Goal: Information Seeking & Learning: Learn about a topic

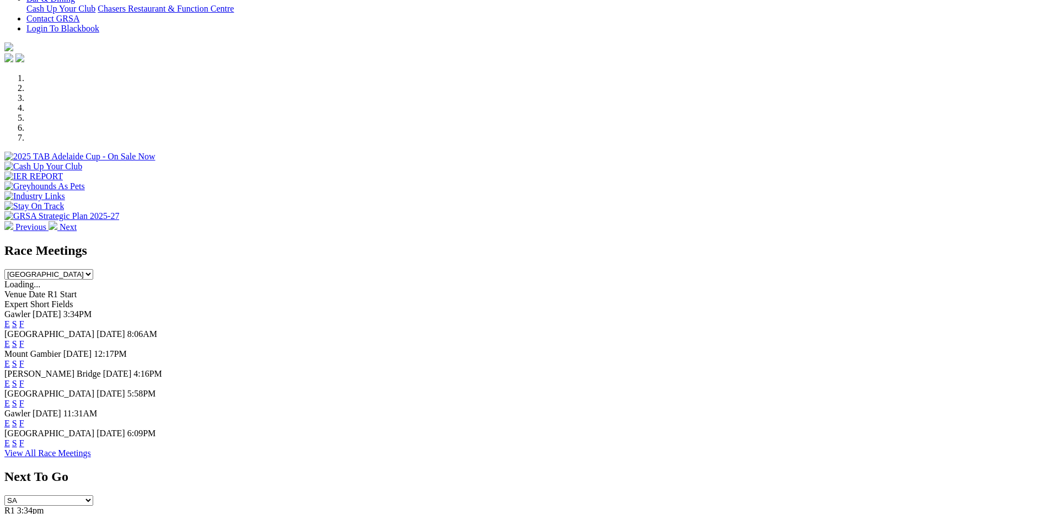
scroll to position [276, 0]
click at [24, 447] on link "F" at bounding box center [21, 442] width 5 height 9
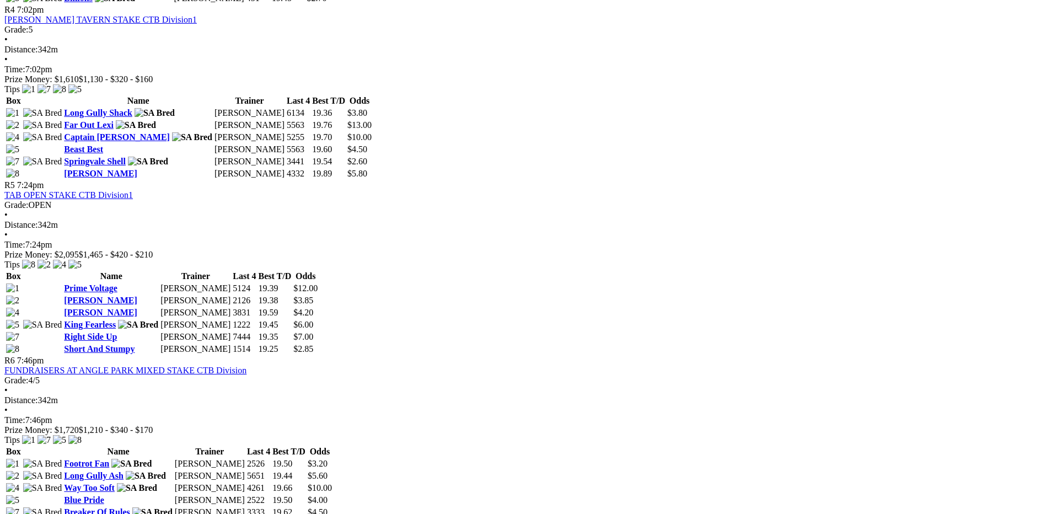
scroll to position [1047, 0]
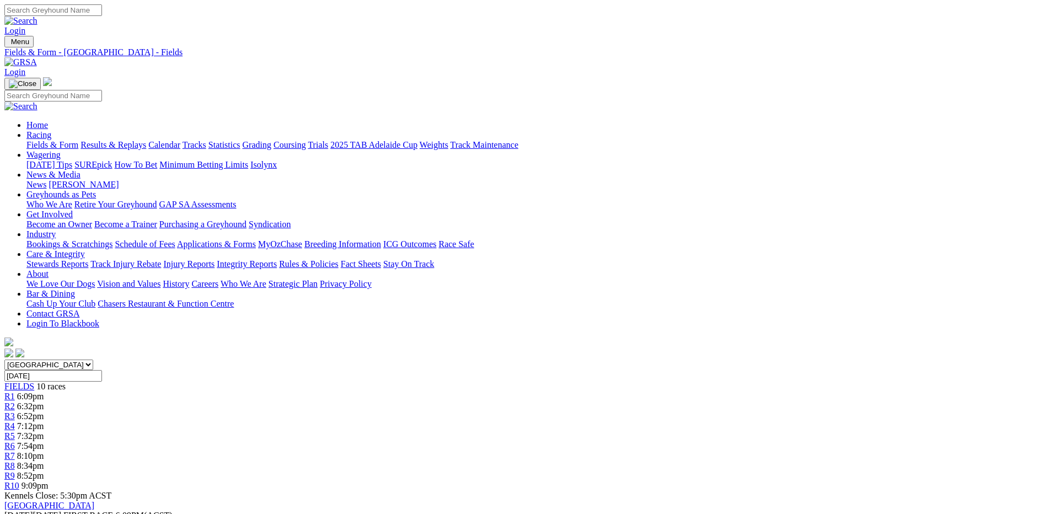
click at [78, 140] on link "Fields & Form" at bounding box center [52, 144] width 52 height 9
